Goal: Transaction & Acquisition: Download file/media

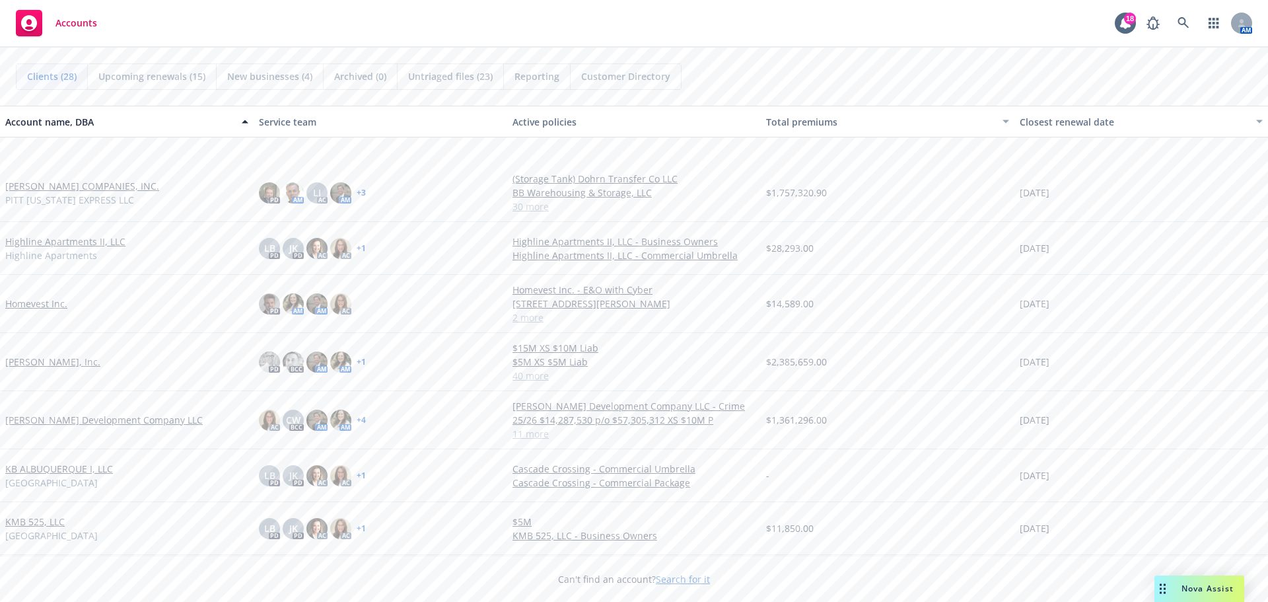
scroll to position [660, 0]
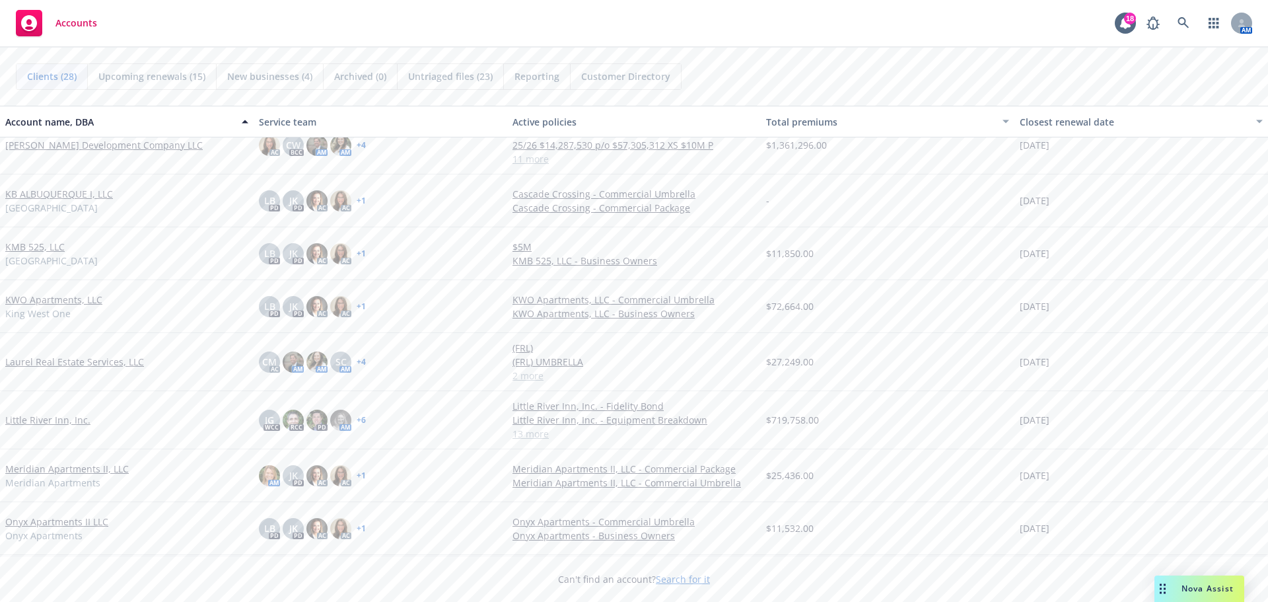
click at [33, 424] on link "Little River Inn, Inc." at bounding box center [47, 420] width 85 height 14
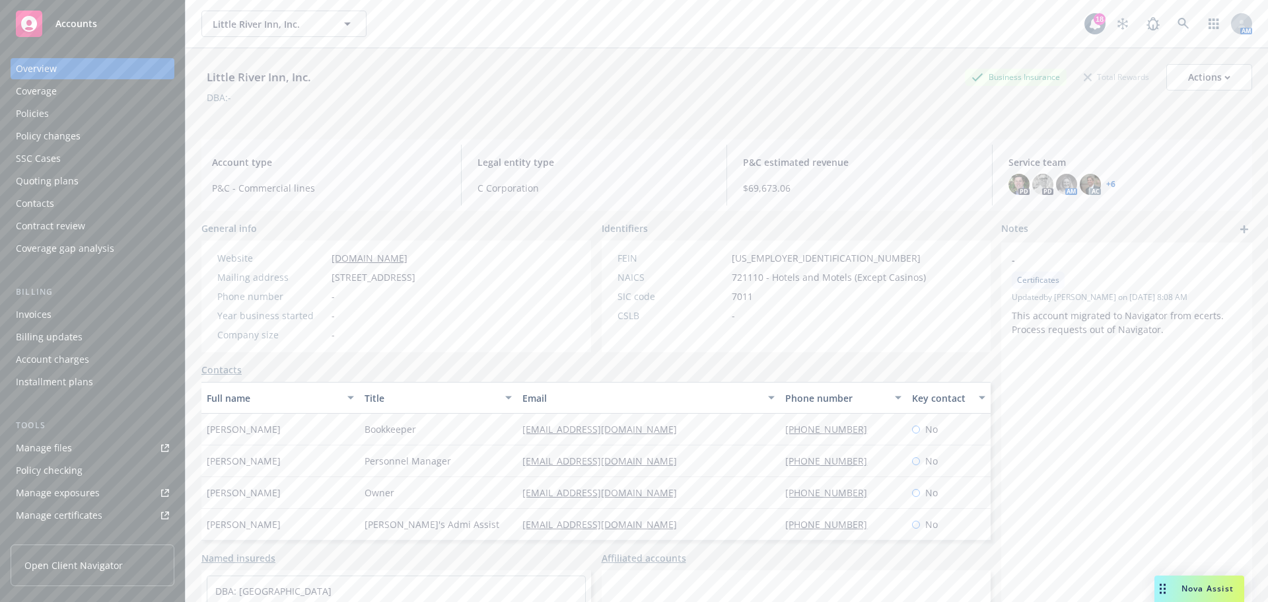
click at [32, 115] on div "Policies" at bounding box center [32, 113] width 33 height 21
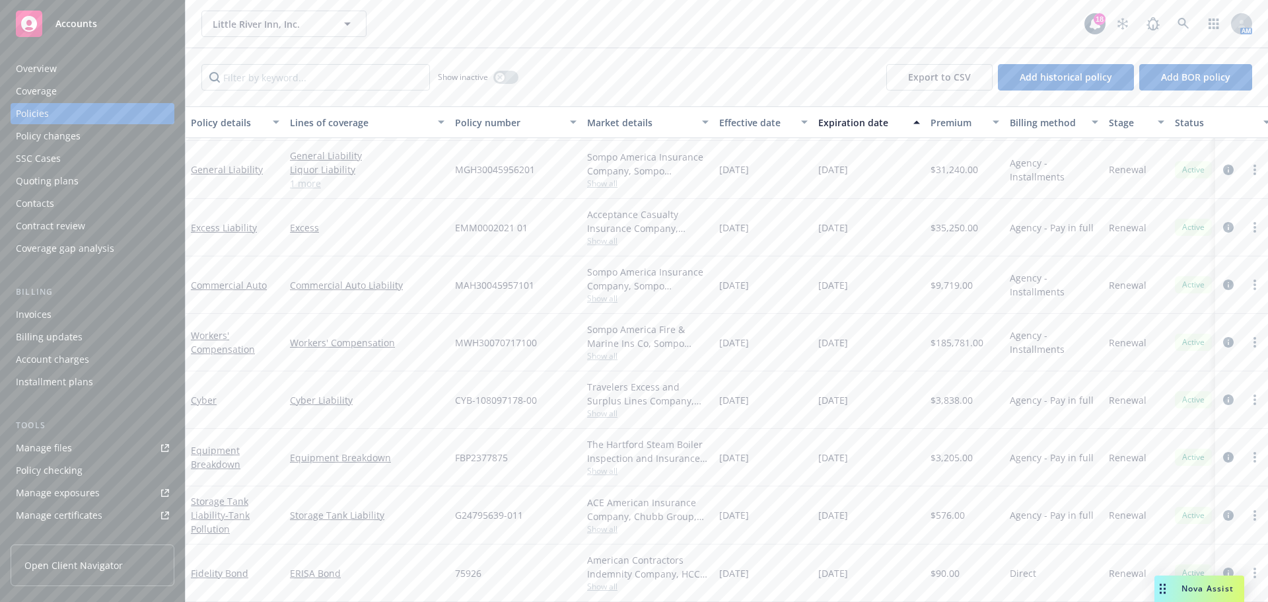
scroll to position [378, 0]
click at [371, 429] on div "Equipment Breakdown" at bounding box center [367, 457] width 165 height 57
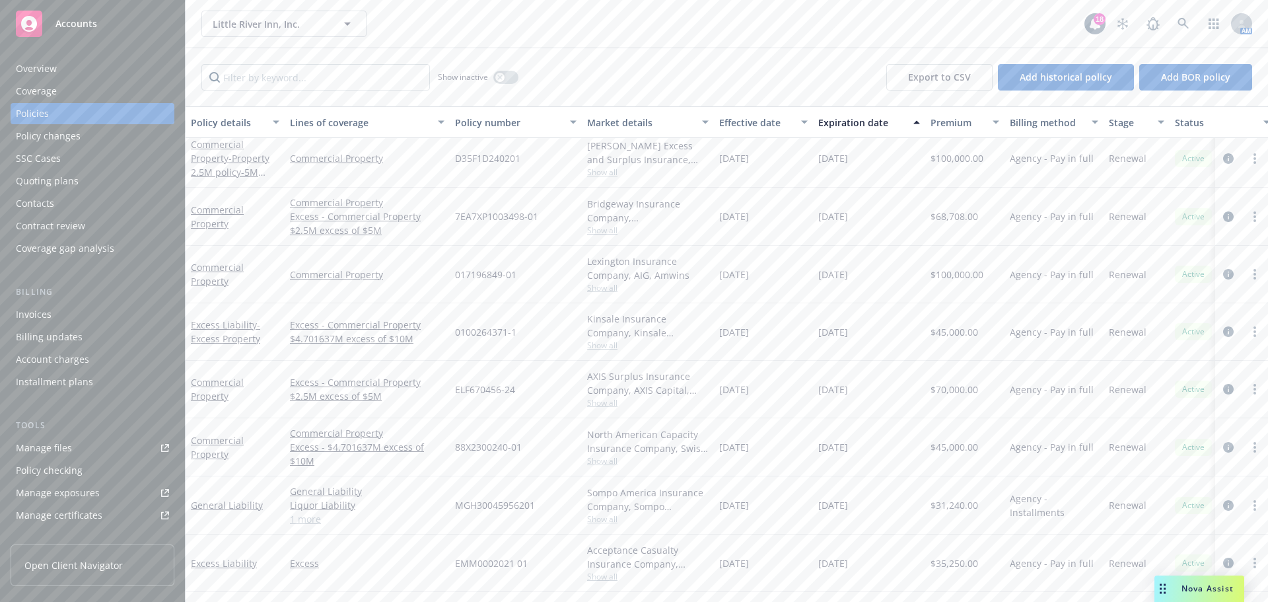
scroll to position [0, 0]
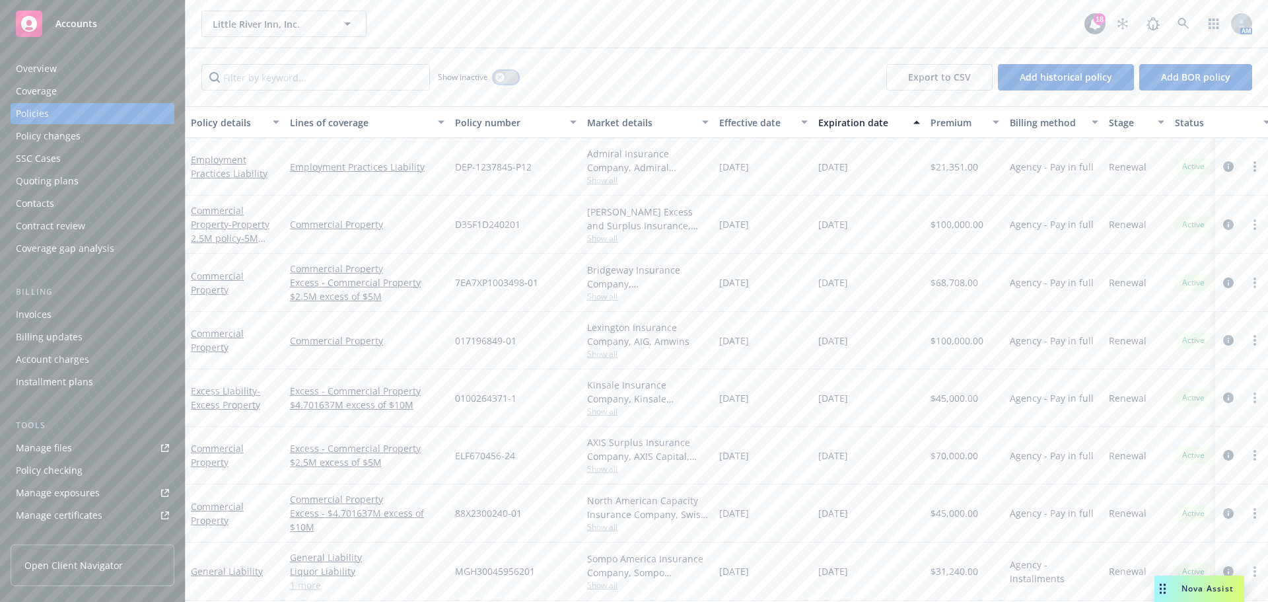
click at [499, 71] on button "button" at bounding box center [505, 77] width 25 height 13
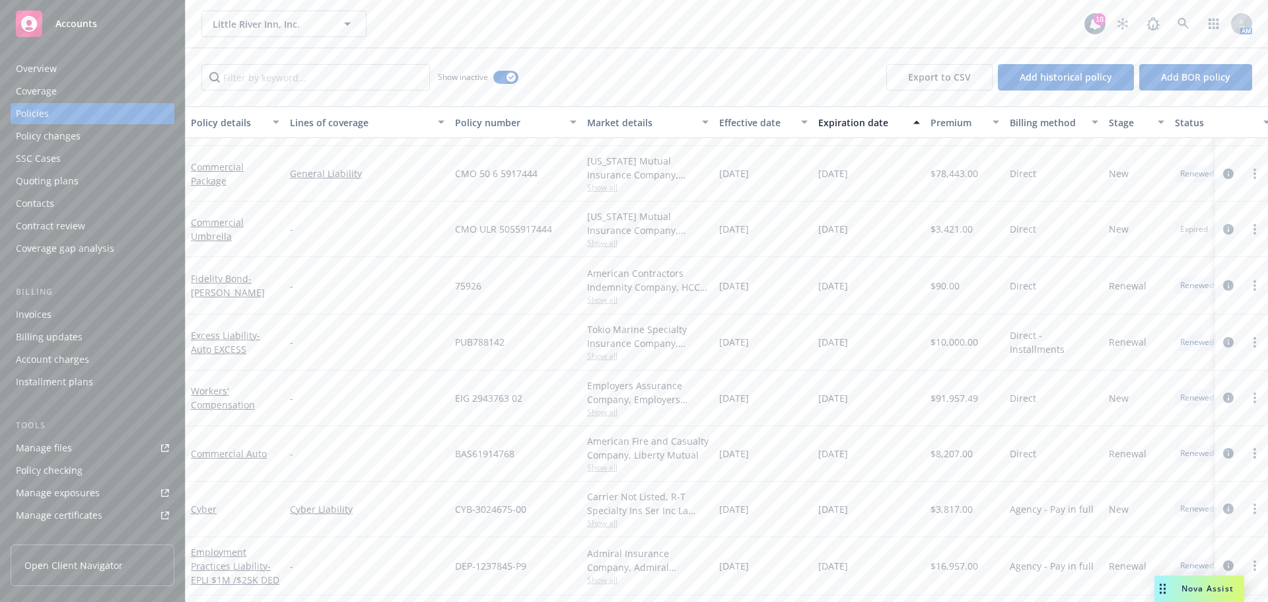
scroll to position [1519, 0]
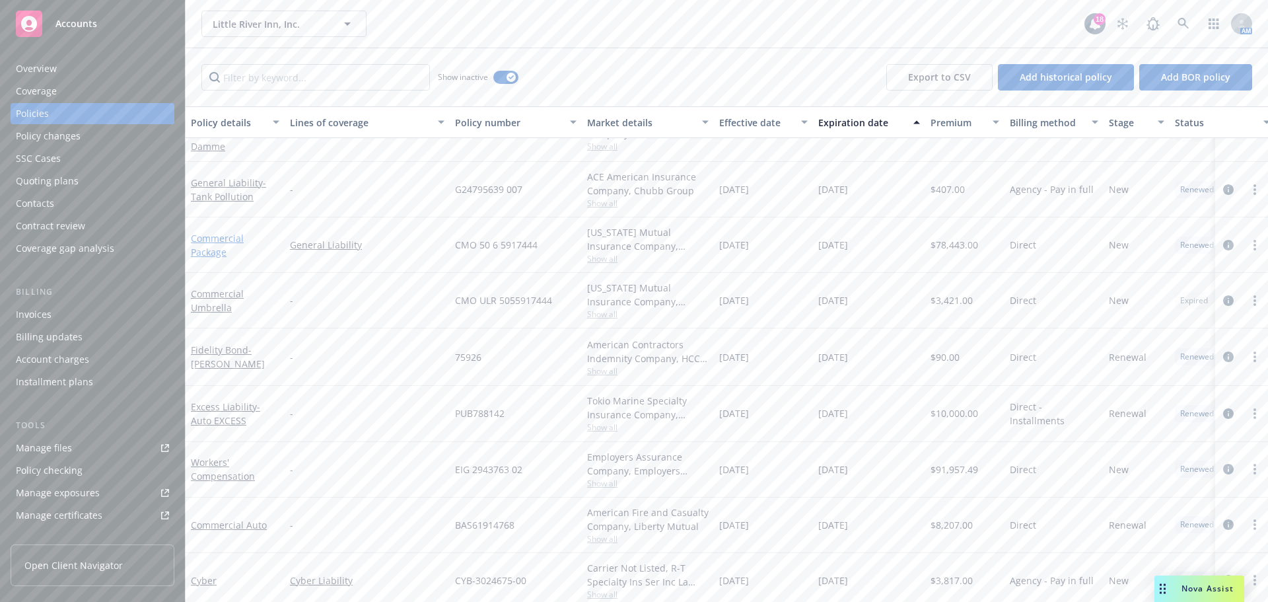
click at [206, 242] on link "Commercial Package" at bounding box center [217, 245] width 53 height 26
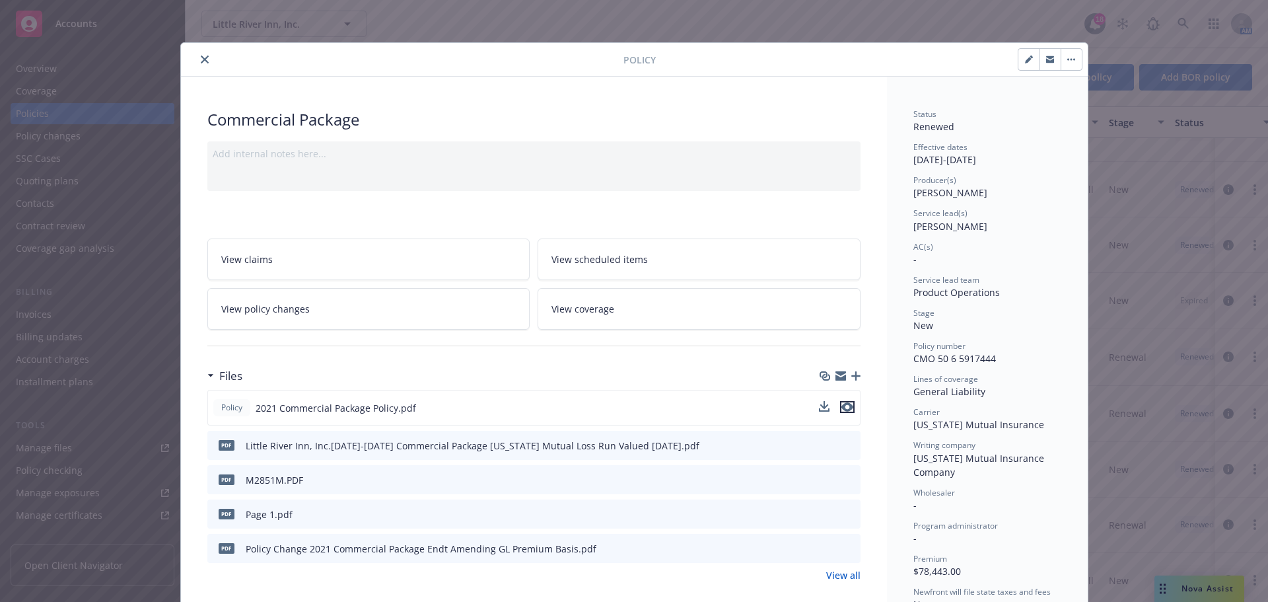
click at [845, 404] on icon "preview file" at bounding box center [847, 406] width 12 height 9
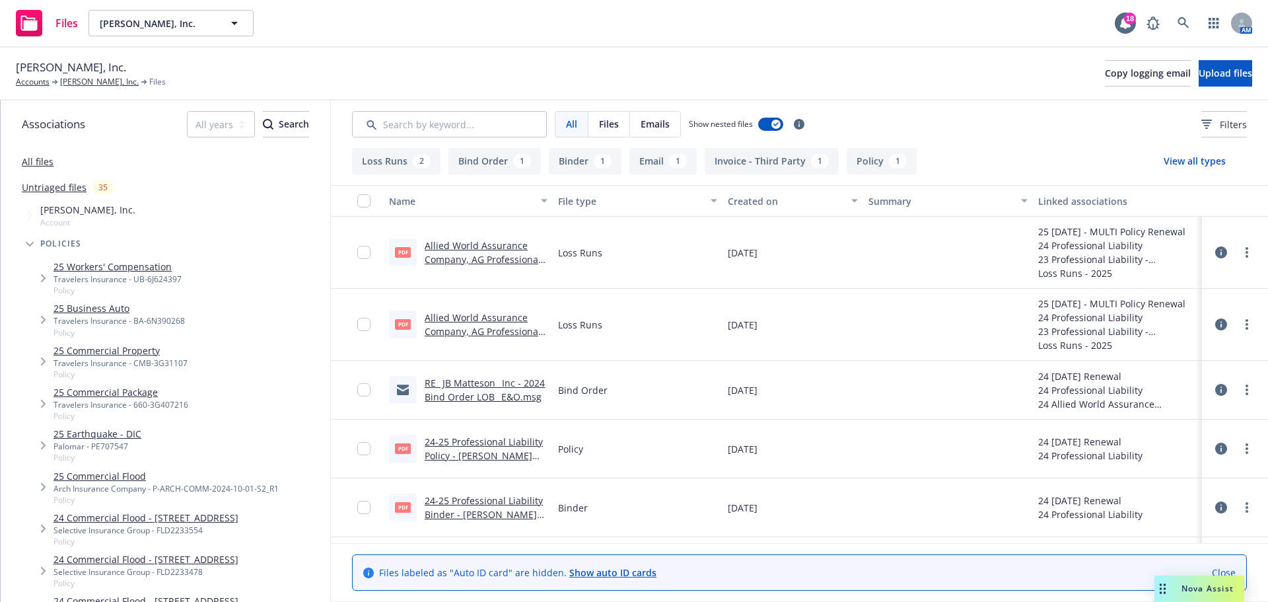
click at [468, 382] on link "RE_ JB Matteson_ Inc - 2024 Bind Order LOB_ E&O.msg" at bounding box center [485, 389] width 120 height 26
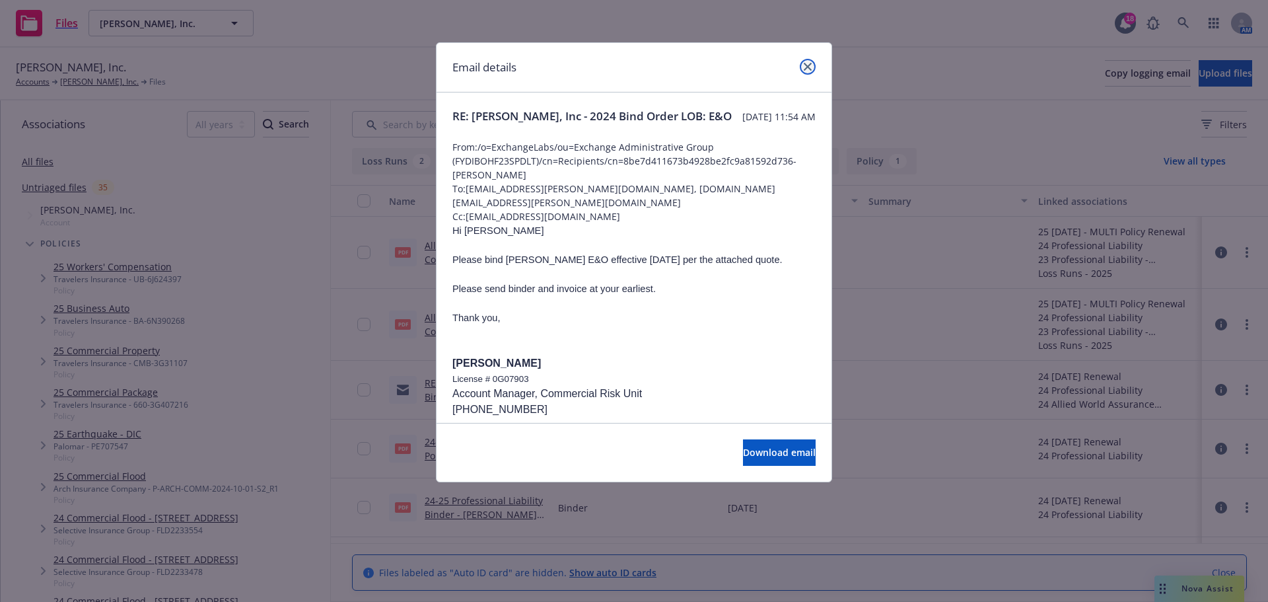
click at [810, 64] on icon "close" at bounding box center [808, 67] width 8 height 8
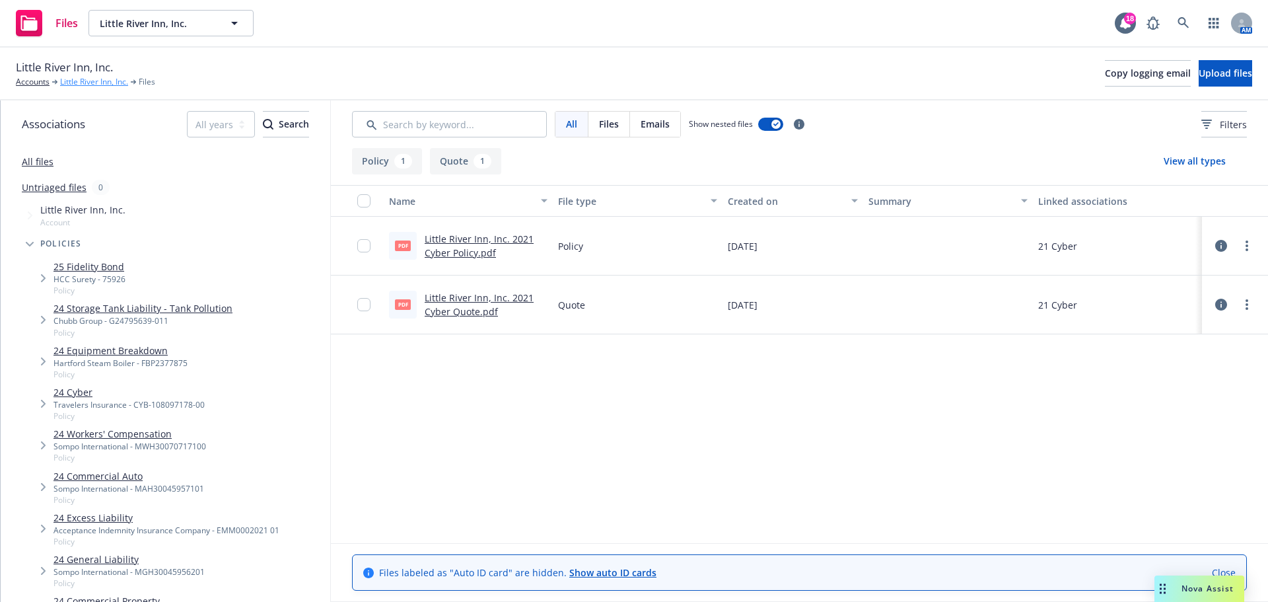
click at [102, 81] on link "Little River Inn, Inc." at bounding box center [94, 82] width 68 height 12
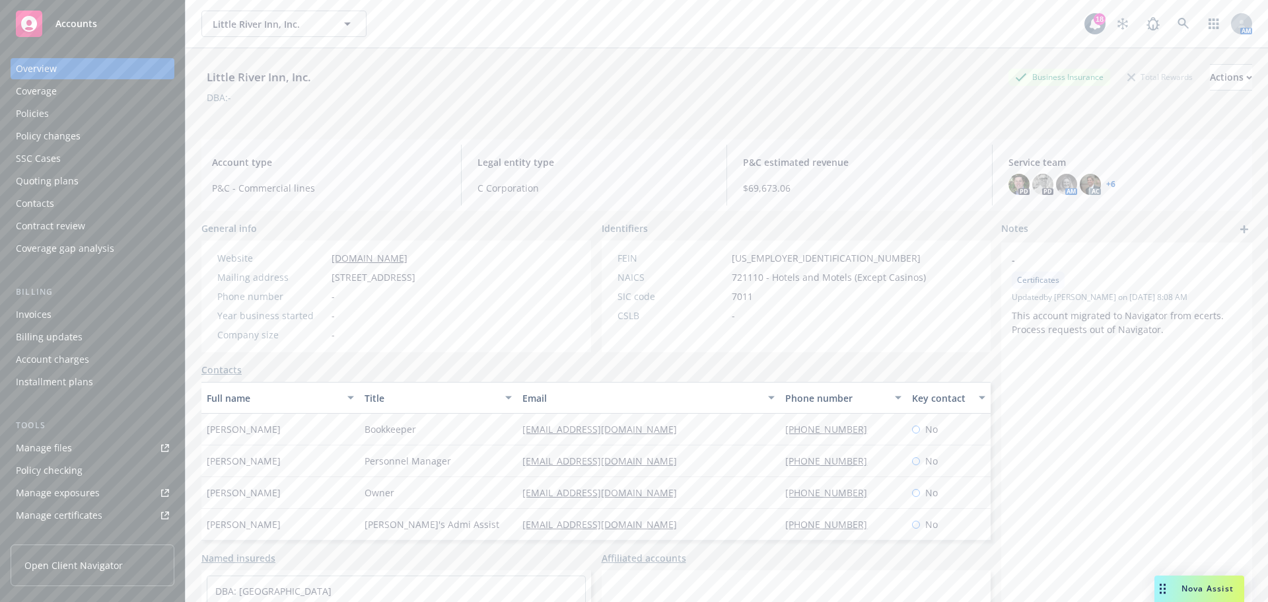
click at [71, 113] on div "Policies" at bounding box center [92, 113] width 153 height 21
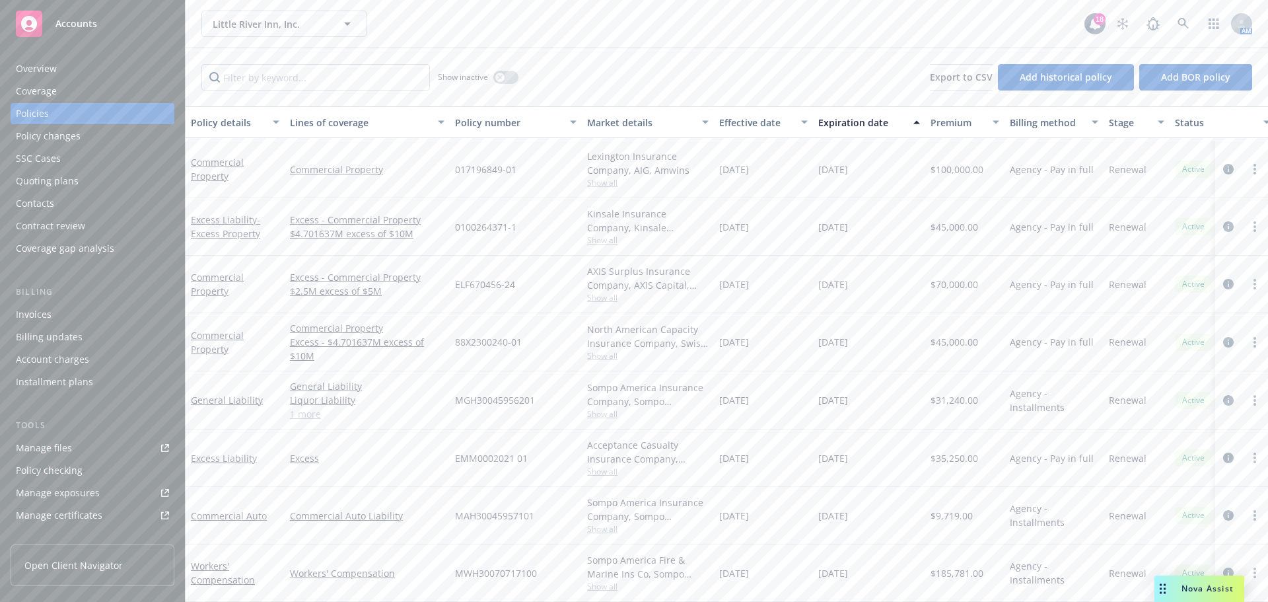
scroll to position [264, 0]
click at [196, 519] on link "Cyber" at bounding box center [204, 517] width 26 height 13
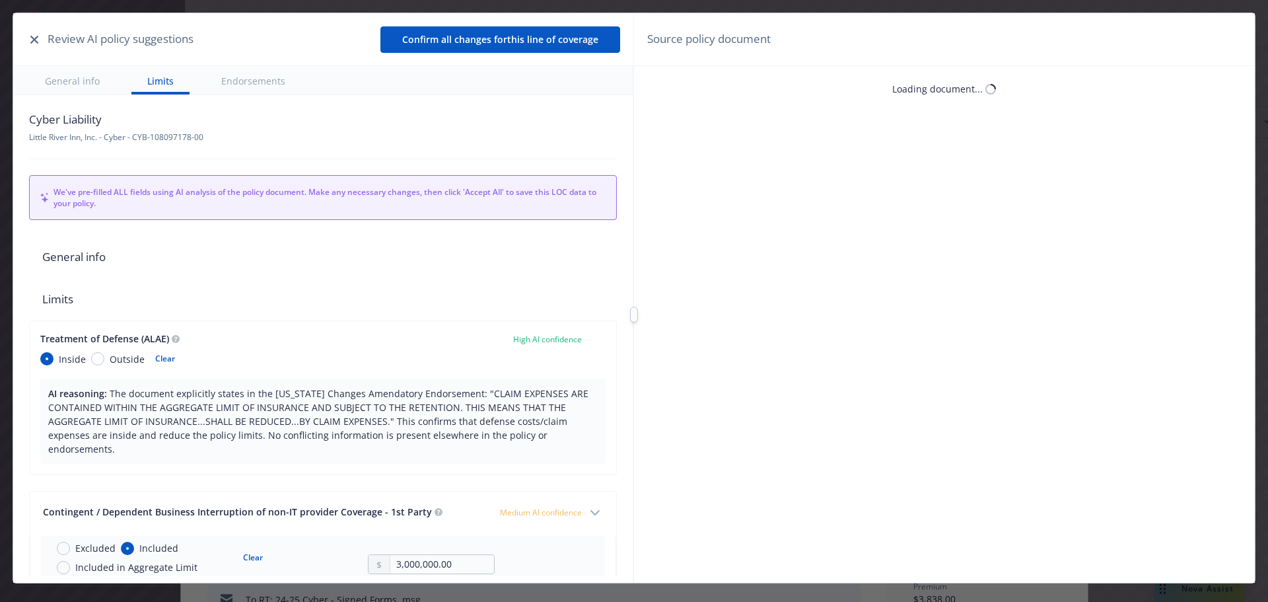
type textarea "x"
click at [34, 39] on icon "button" at bounding box center [34, 40] width 8 height 8
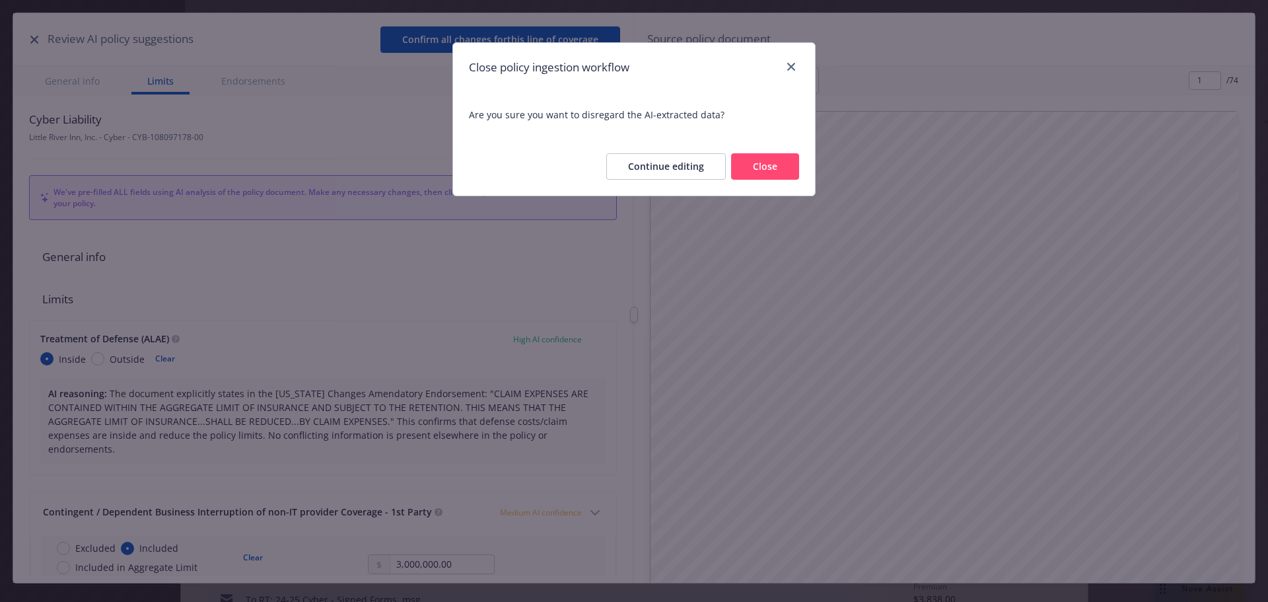
click at [783, 171] on button "Close" at bounding box center [765, 166] width 68 height 26
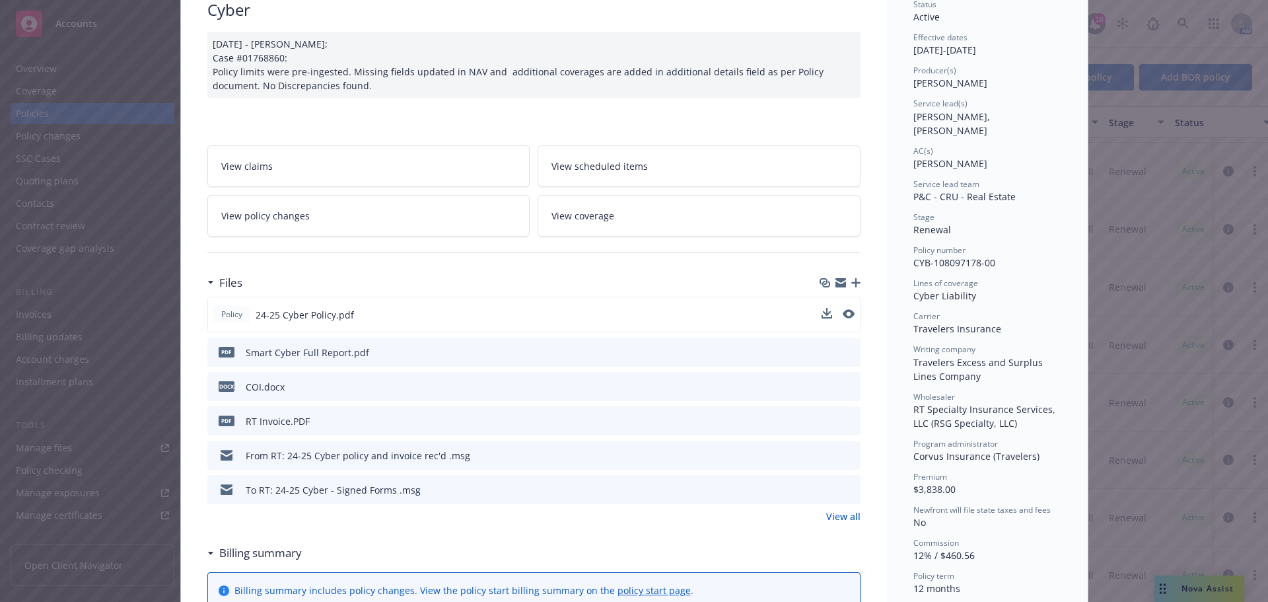
scroll to position [132, 0]
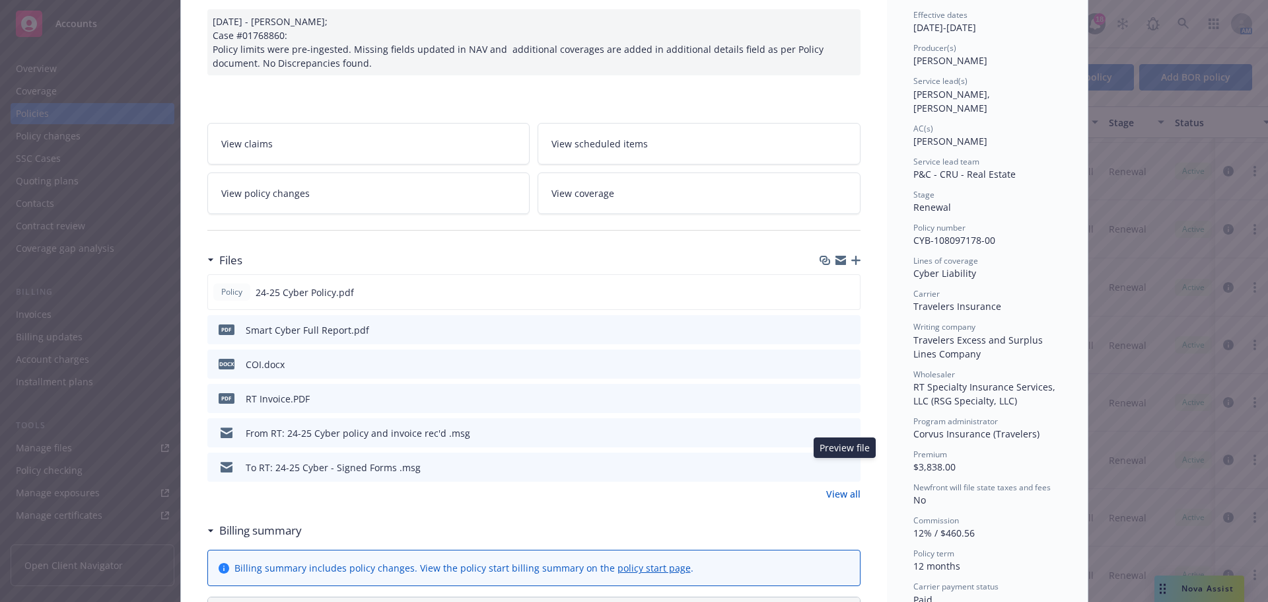
click at [842, 468] on icon "preview file" at bounding box center [848, 466] width 12 height 9
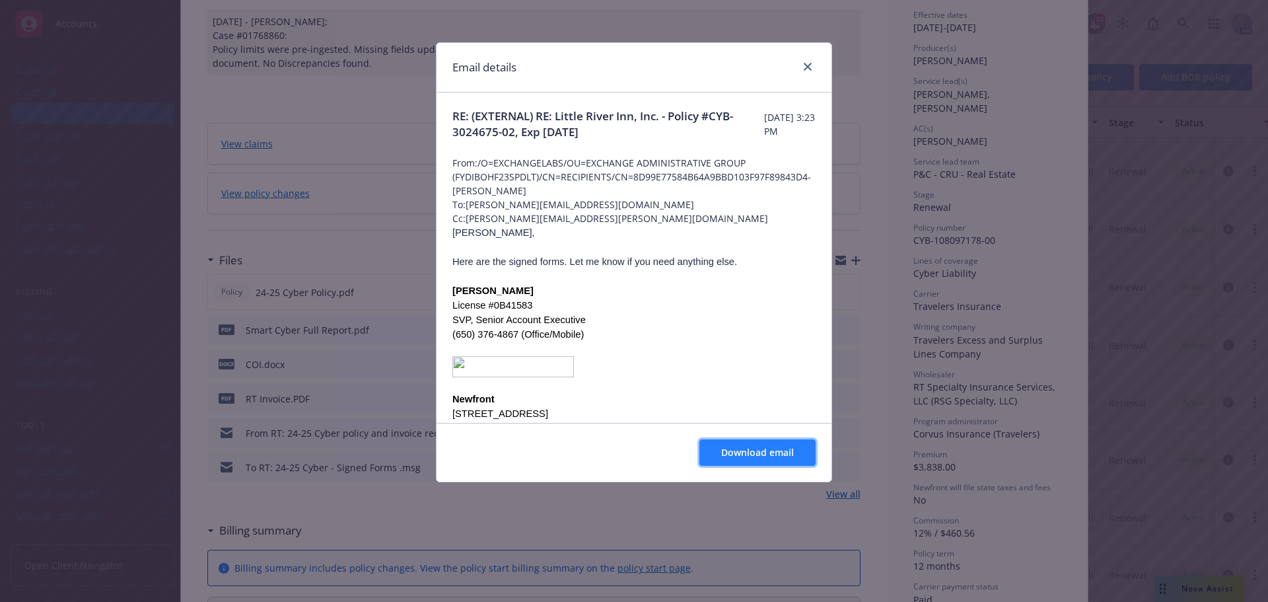
click at [792, 451] on span "Download email" at bounding box center [757, 452] width 73 height 13
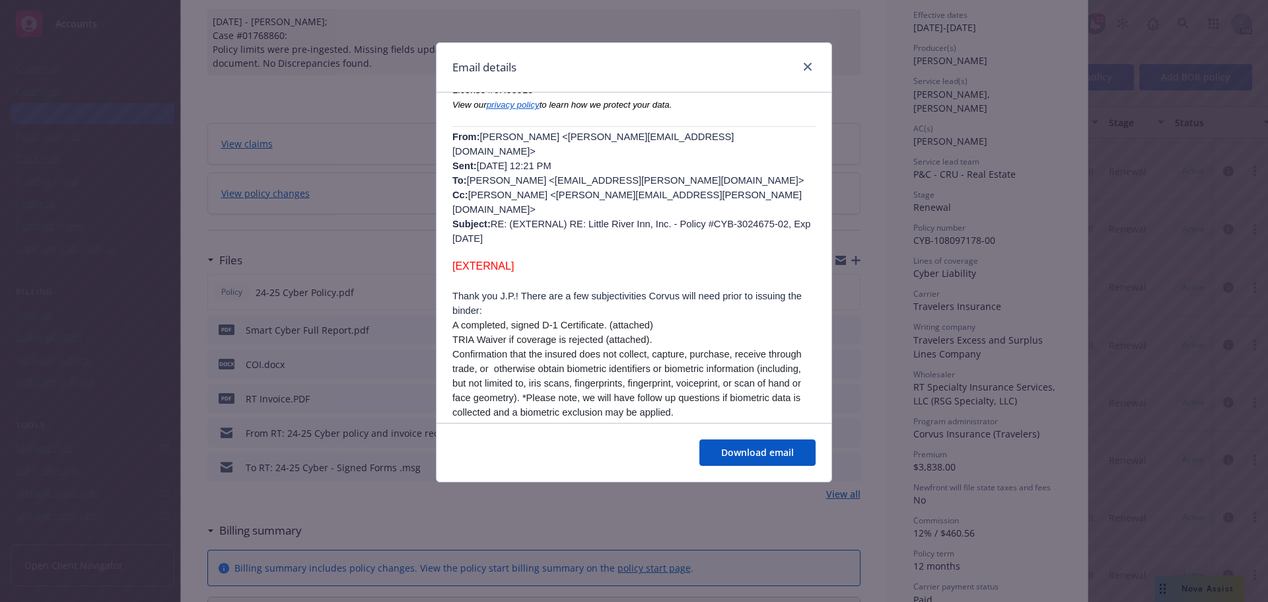
scroll to position [330, 0]
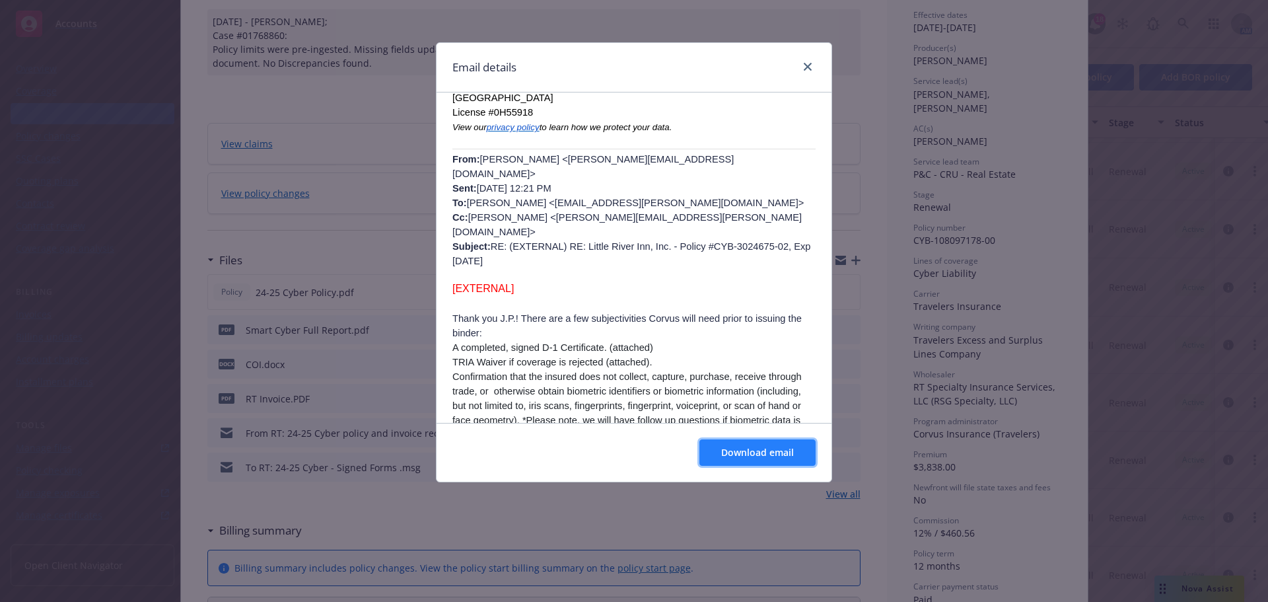
click at [751, 454] on span "Download email" at bounding box center [757, 452] width 73 height 13
click at [806, 69] on icon "close" at bounding box center [808, 67] width 8 height 8
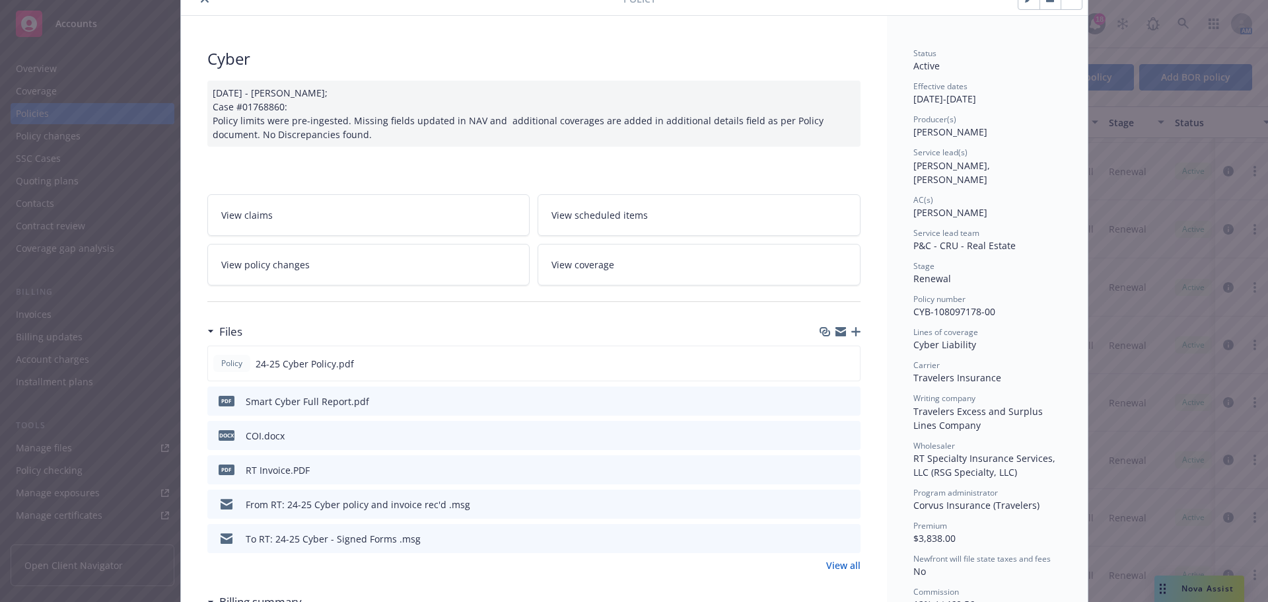
scroll to position [0, 0]
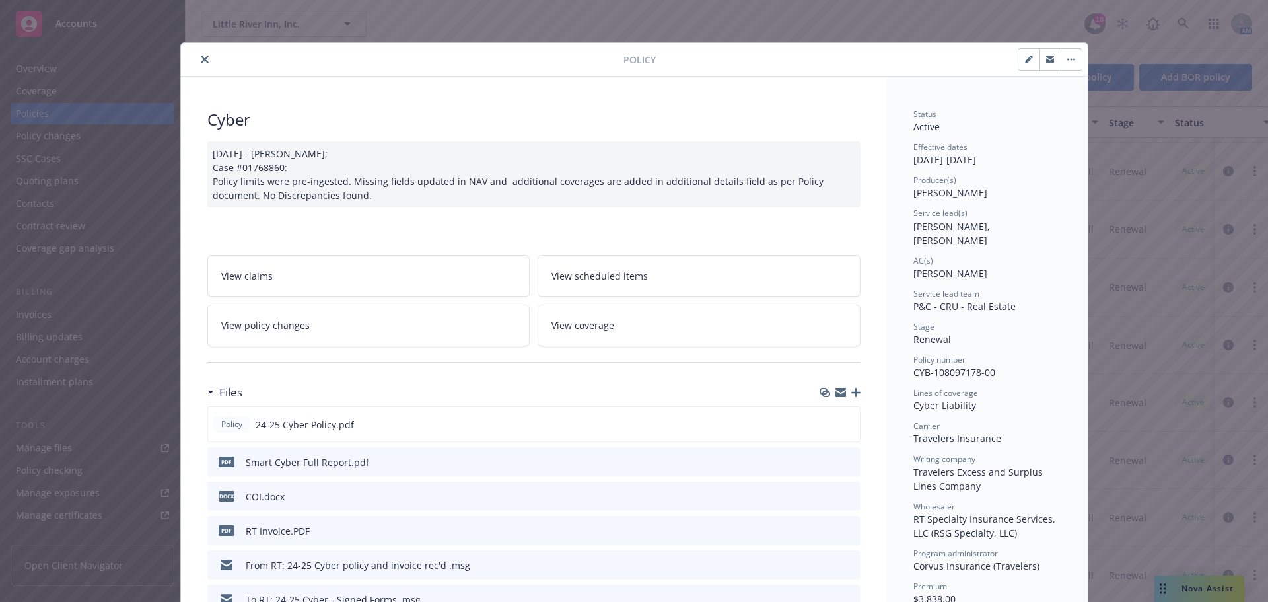
click at [201, 59] on icon "close" at bounding box center [205, 59] width 8 height 8
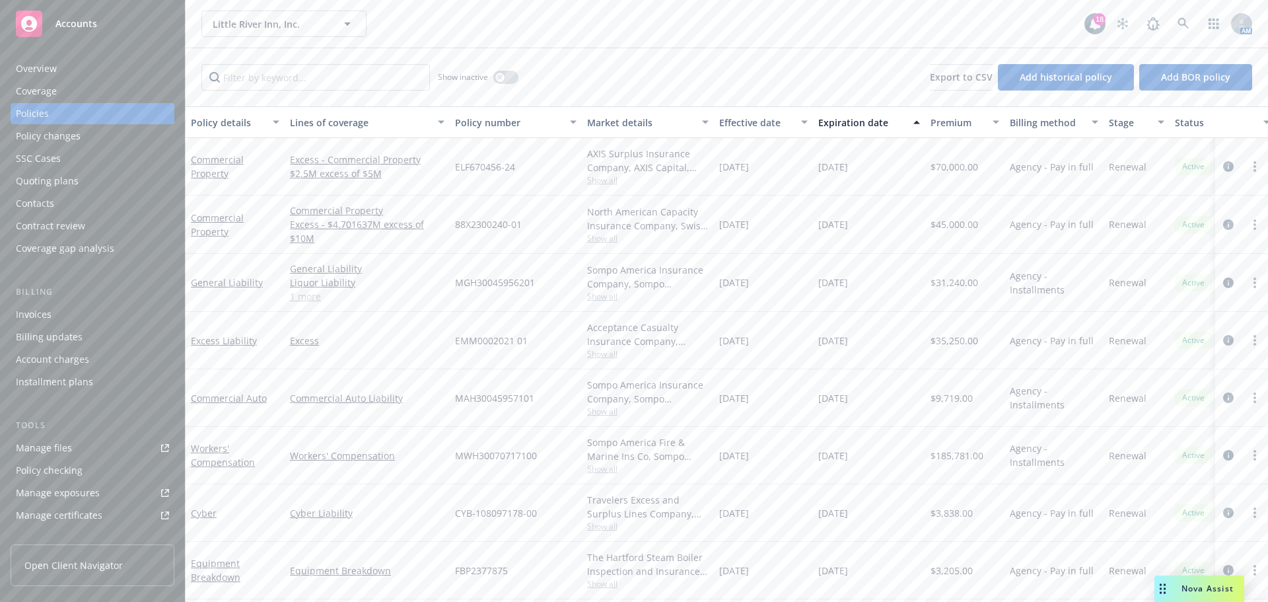
scroll to position [382, 0]
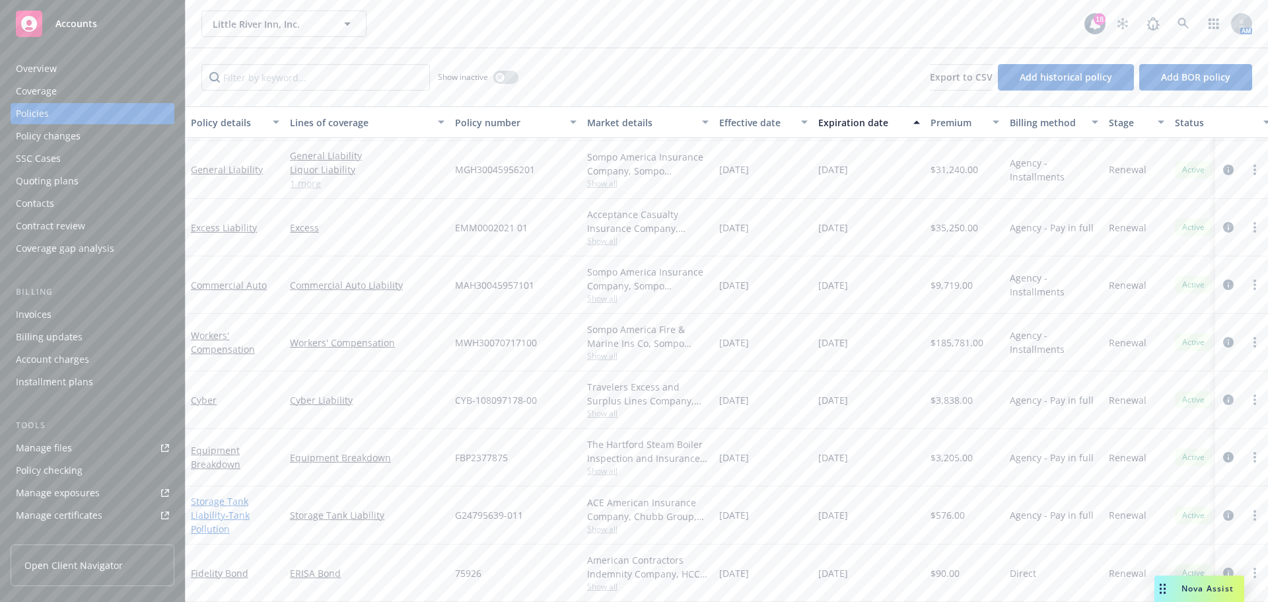
click at [202, 499] on link "Storage Tank Liability - Tank Pollution" at bounding box center [220, 515] width 59 height 40
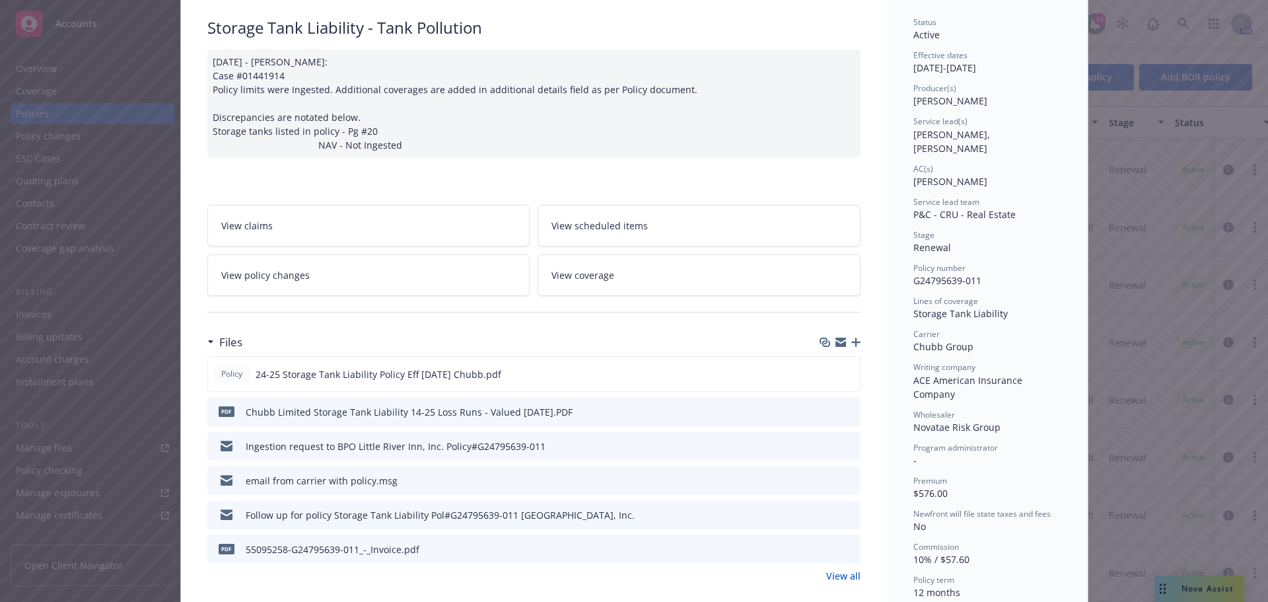
scroll to position [132, 0]
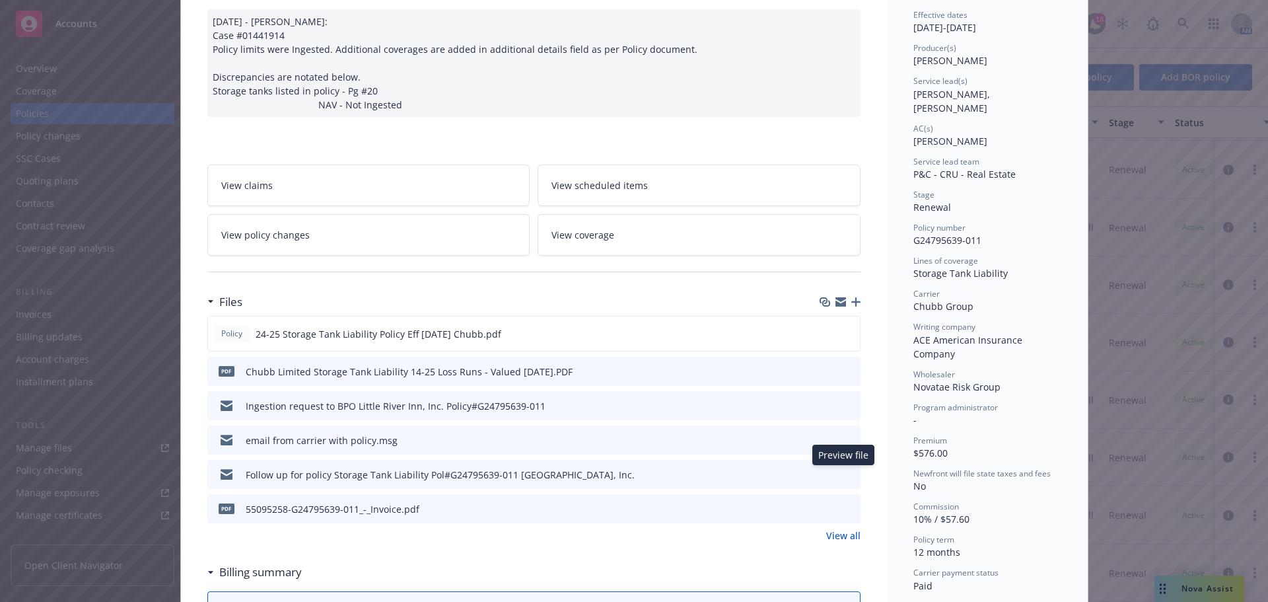
click at [842, 474] on icon "preview file" at bounding box center [848, 473] width 12 height 9
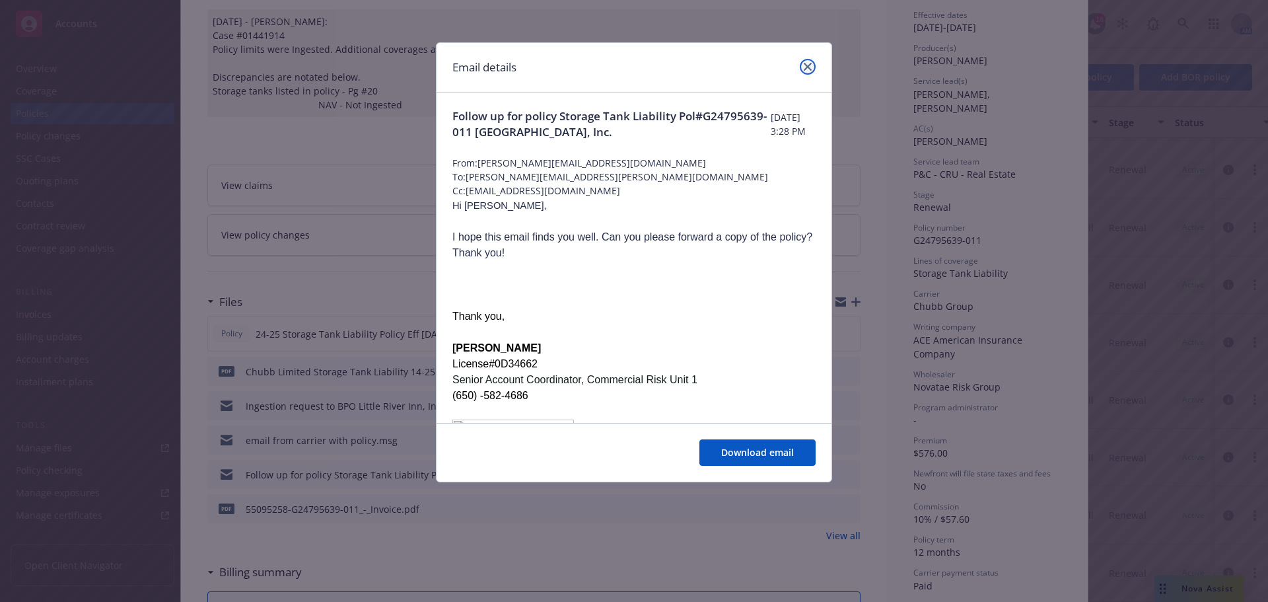
click at [808, 69] on icon "close" at bounding box center [808, 67] width 8 height 8
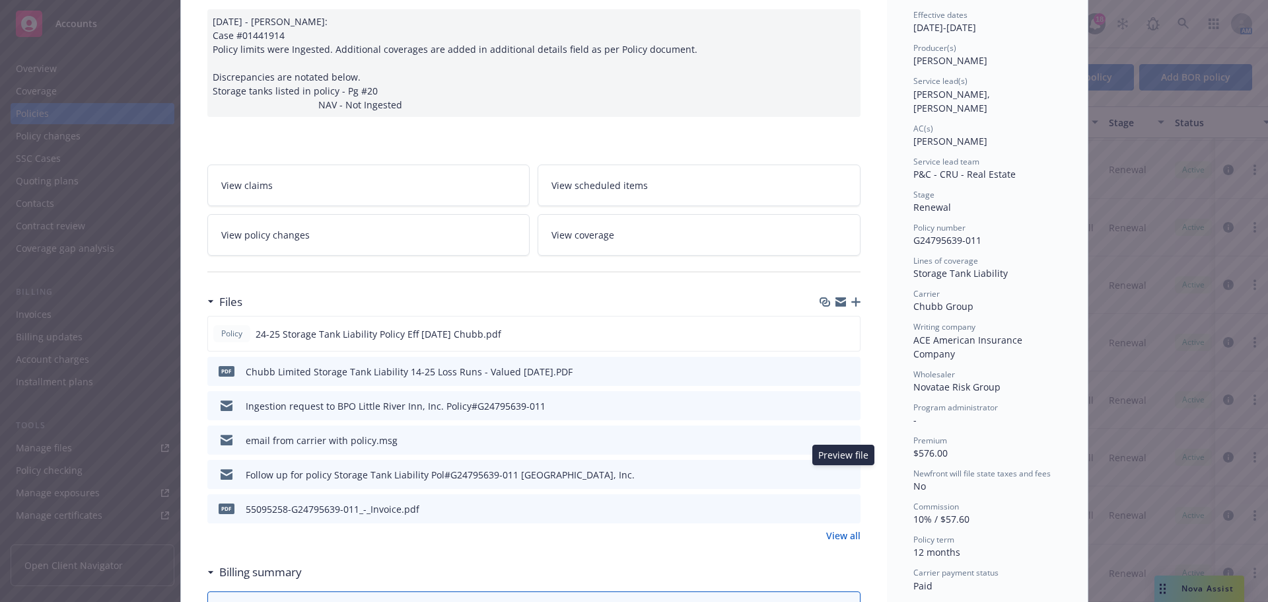
click at [845, 474] on icon "preview file" at bounding box center [848, 473] width 12 height 9
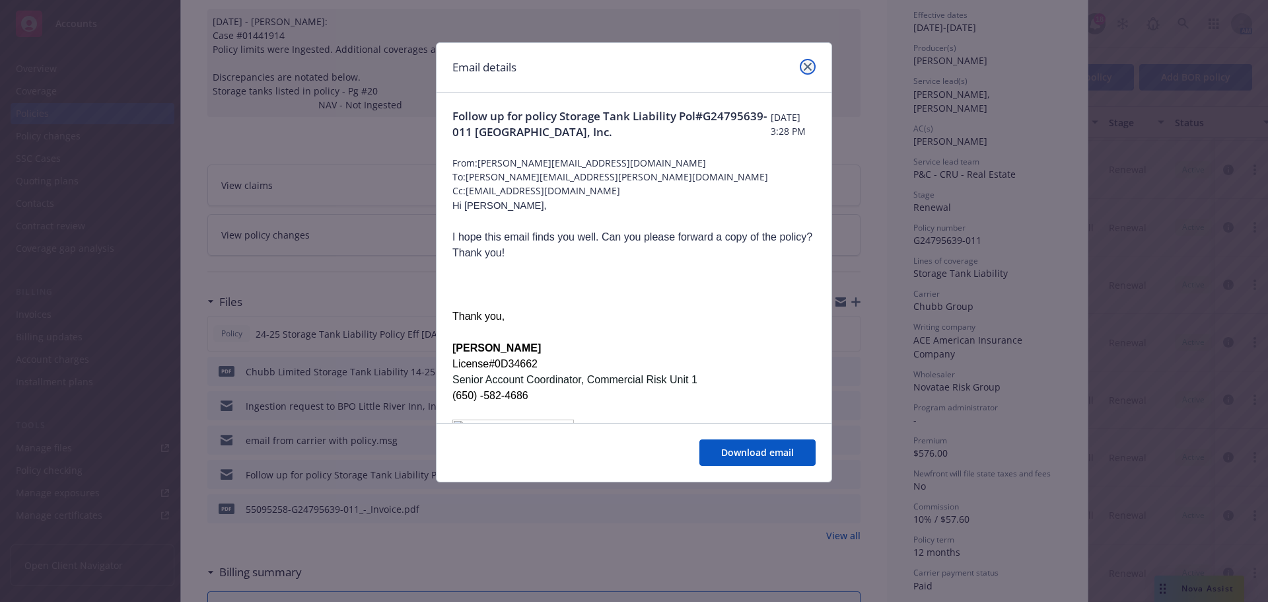
click at [806, 65] on icon "close" at bounding box center [808, 67] width 8 height 8
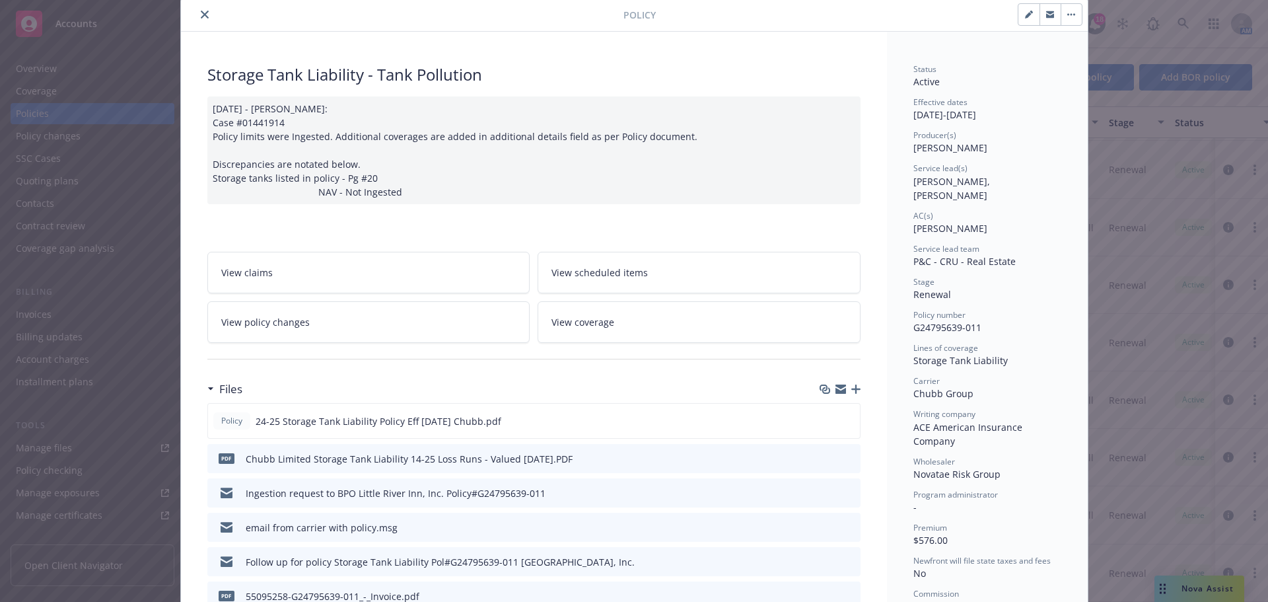
scroll to position [0, 0]
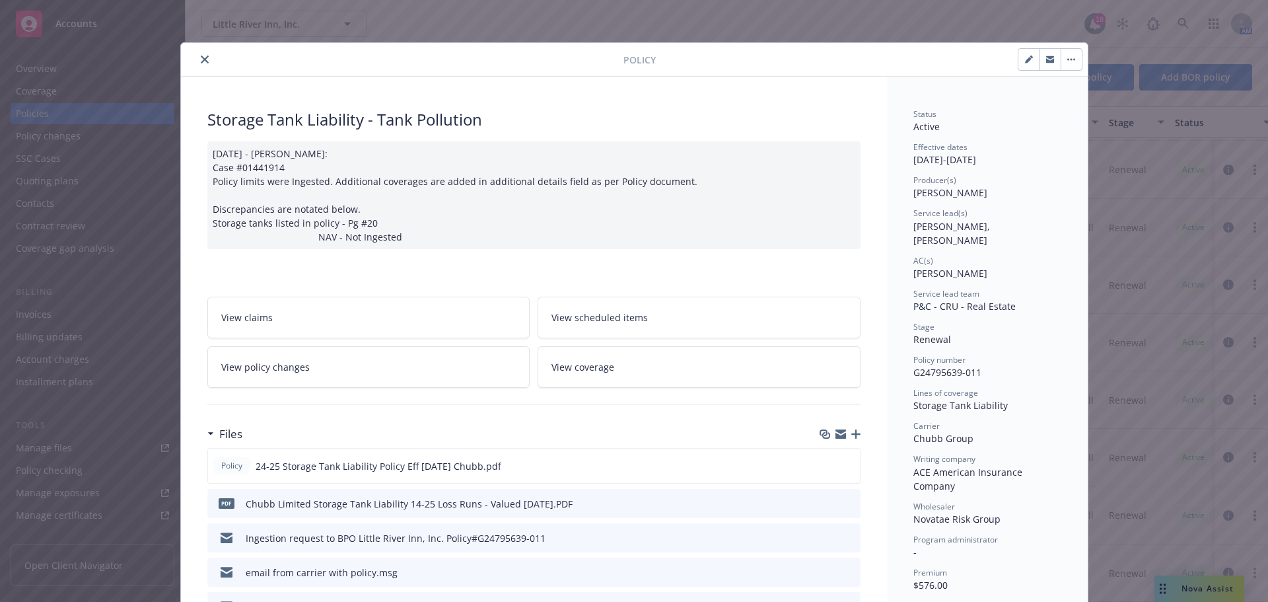
click at [201, 59] on icon "close" at bounding box center [205, 59] width 8 height 8
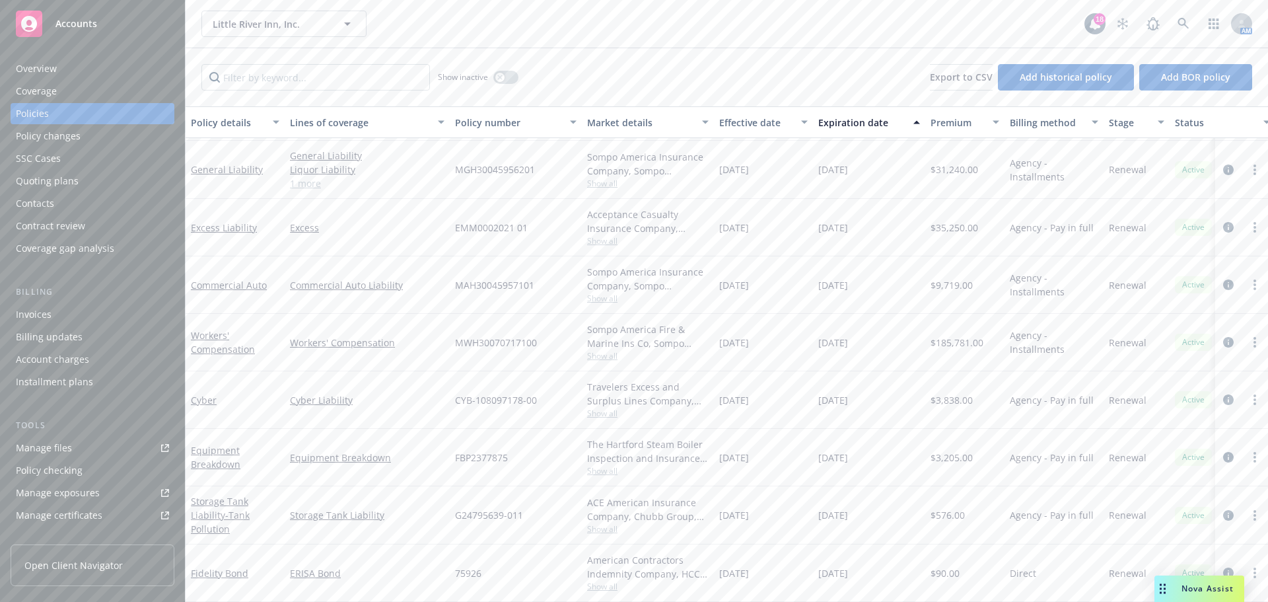
click at [44, 179] on div "Quoting plans" at bounding box center [47, 180] width 63 height 21
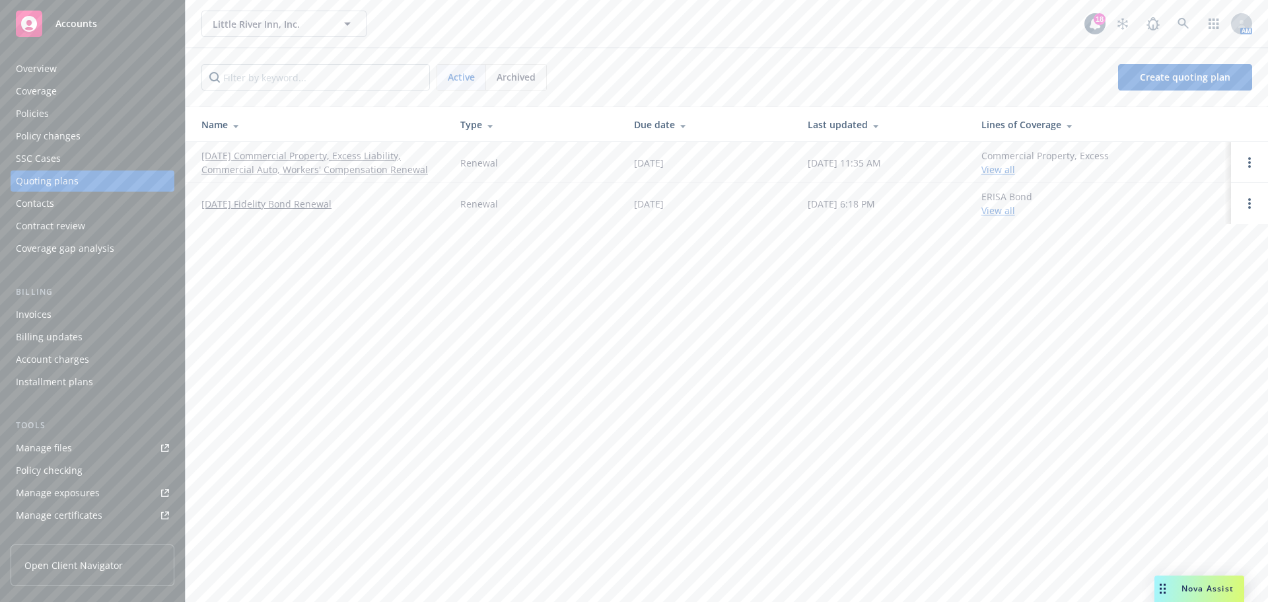
click at [284, 157] on link "[DATE] Commercial Property, Excess Liability, Commercial Auto, Workers' Compens…" at bounding box center [320, 163] width 238 height 28
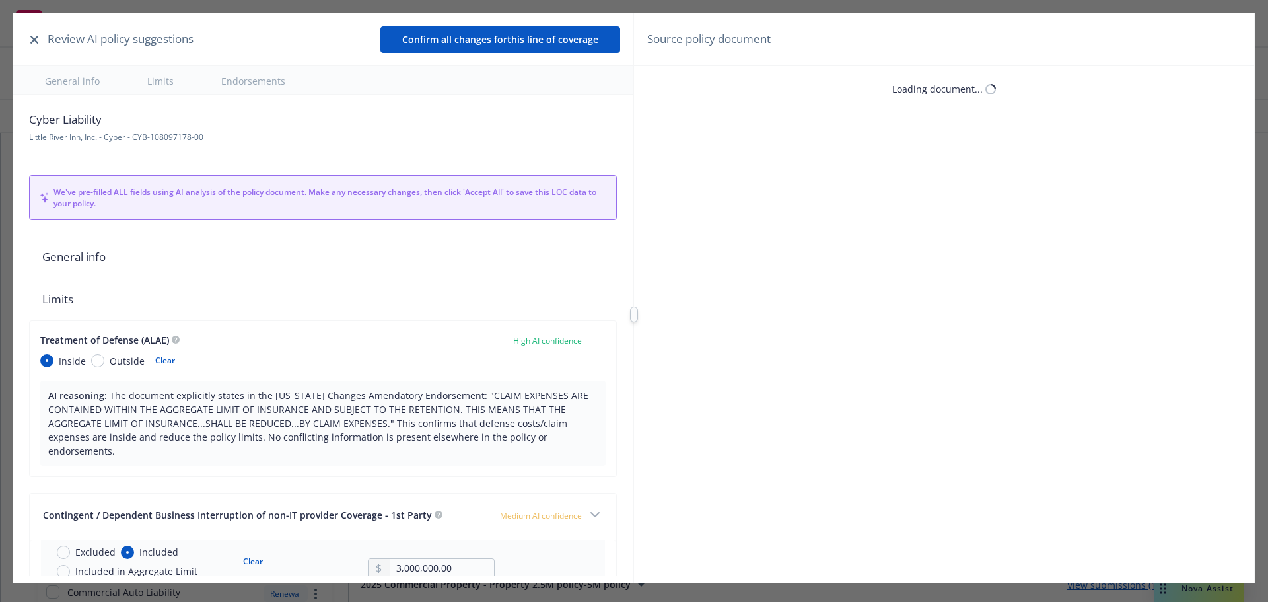
type textarea "x"
click at [33, 38] on icon "button" at bounding box center [34, 40] width 8 height 8
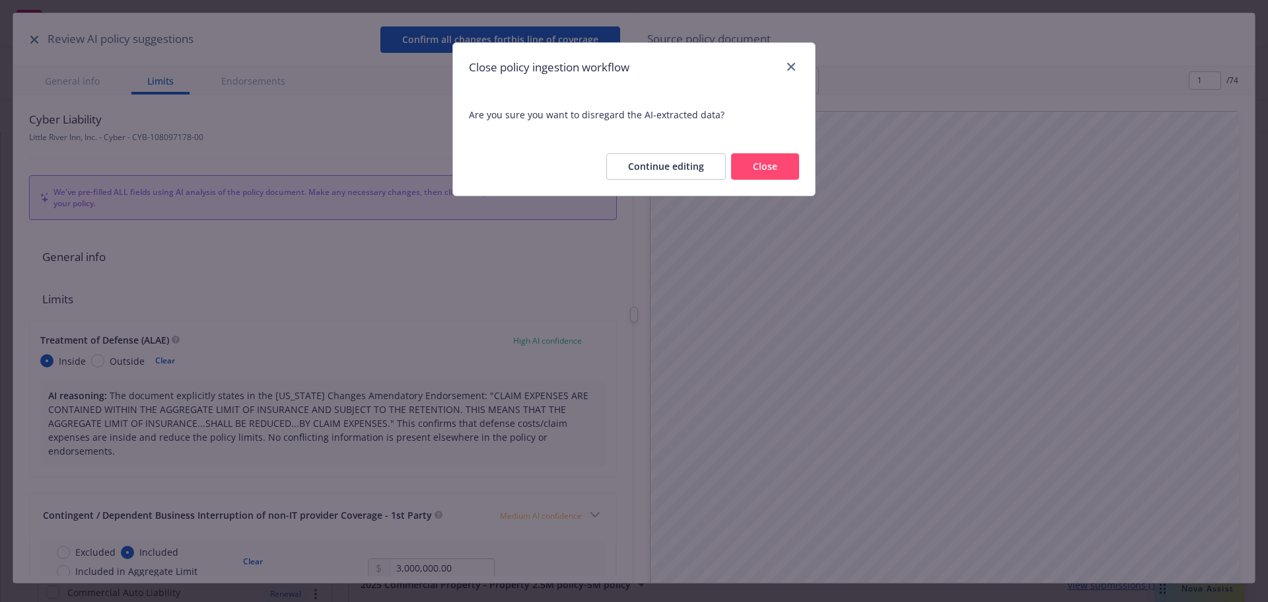
click at [741, 169] on button "Close" at bounding box center [765, 166] width 68 height 26
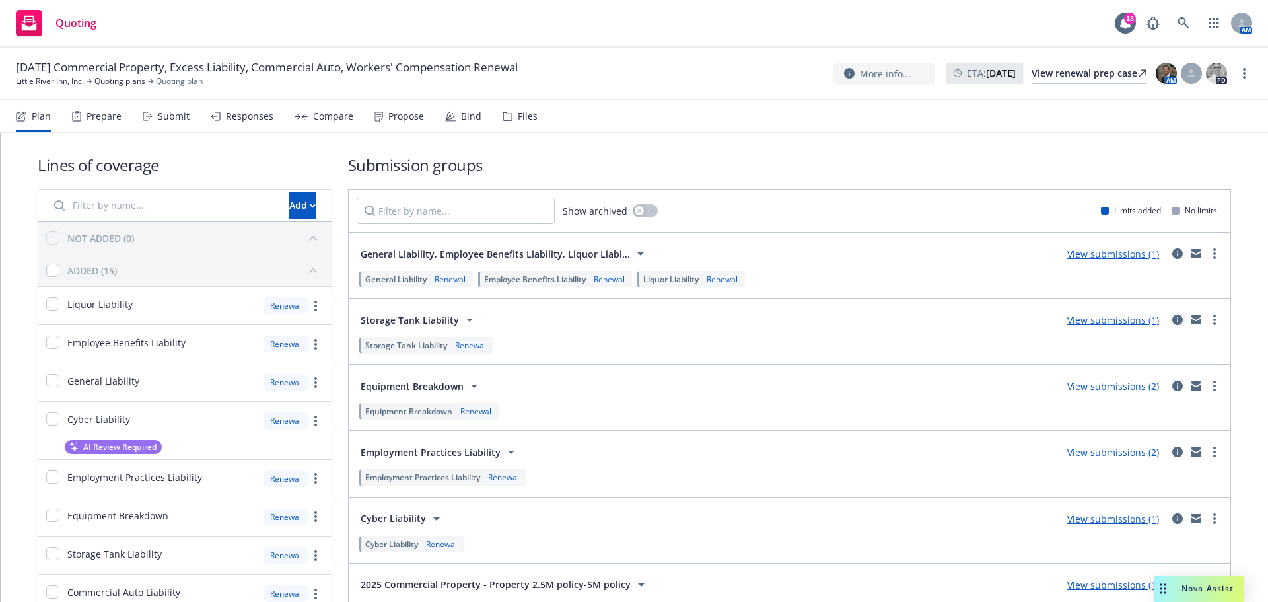
click at [1172, 318] on icon "circleInformation" at bounding box center [1177, 319] width 11 height 11
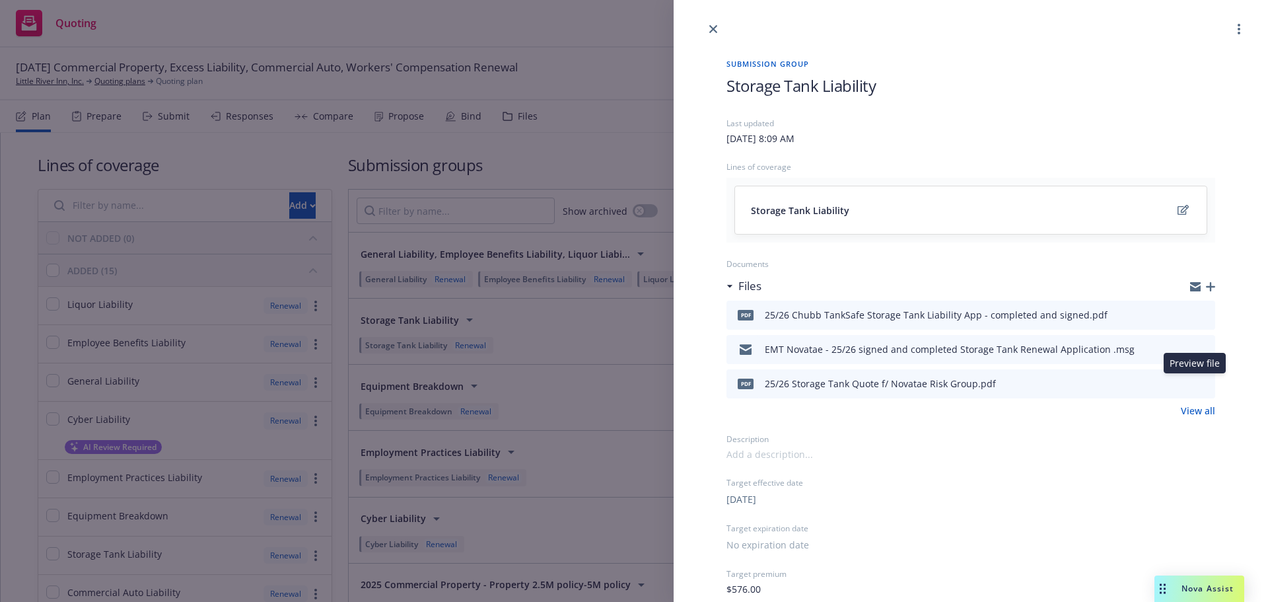
click at [1197, 384] on icon "preview file" at bounding box center [1203, 382] width 12 height 9
